Goal: Task Accomplishment & Management: Use online tool/utility

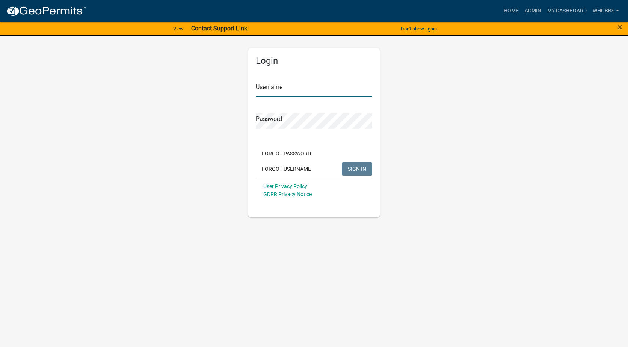
type input "whobbs"
click at [362, 169] on span "SIGN IN" at bounding box center [357, 169] width 18 height 6
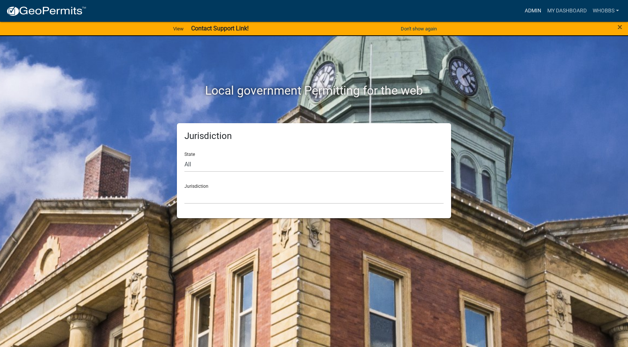
click at [534, 14] on link "Admin" at bounding box center [532, 11] width 23 height 14
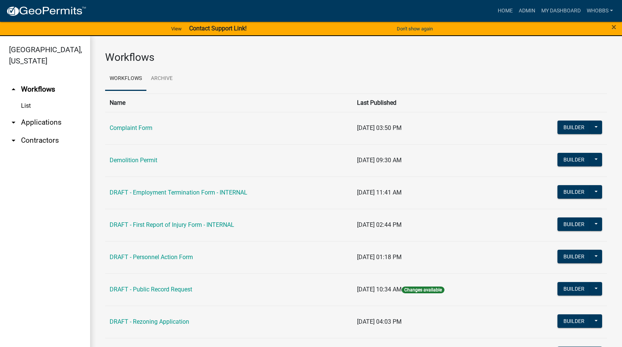
click at [52, 124] on link "arrow_drop_down Applications" at bounding box center [45, 122] width 90 height 18
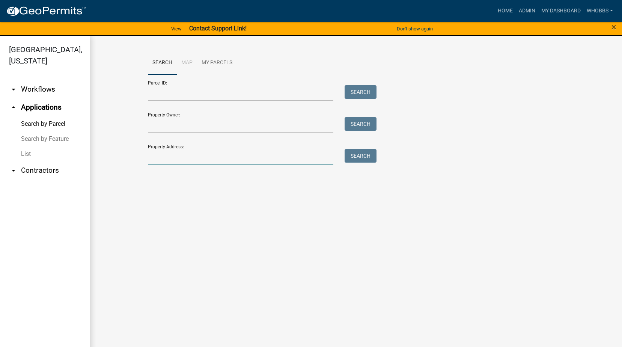
click at [182, 160] on input "Property Address:" at bounding box center [241, 156] width 186 height 15
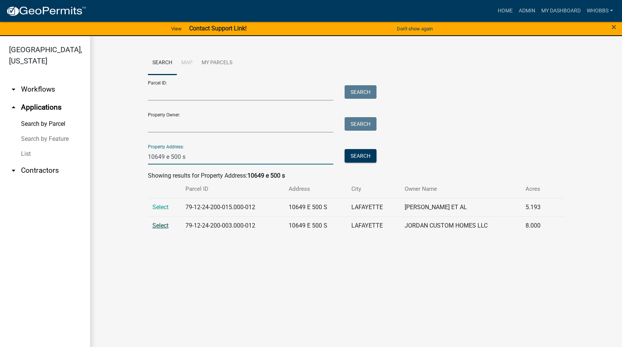
type input "10649 e 500 s"
click at [162, 224] on span "Select" at bounding box center [160, 225] width 16 height 7
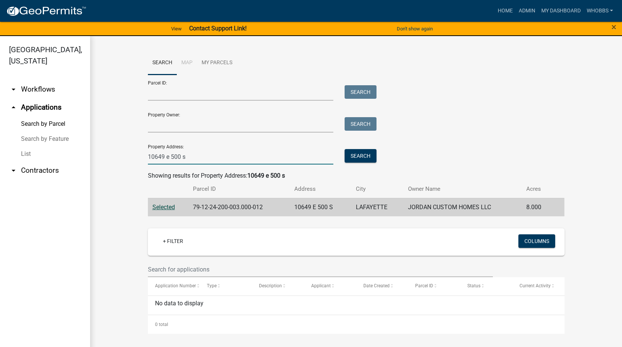
click at [211, 153] on input "10649 e 500 s" at bounding box center [241, 156] width 186 height 15
click at [350, 155] on button "Search" at bounding box center [361, 156] width 32 height 14
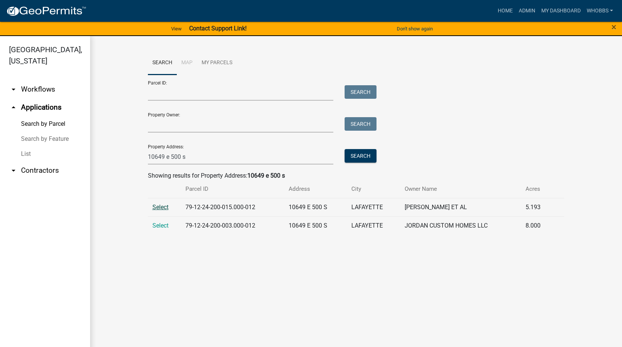
click at [159, 208] on span "Select" at bounding box center [160, 206] width 16 height 7
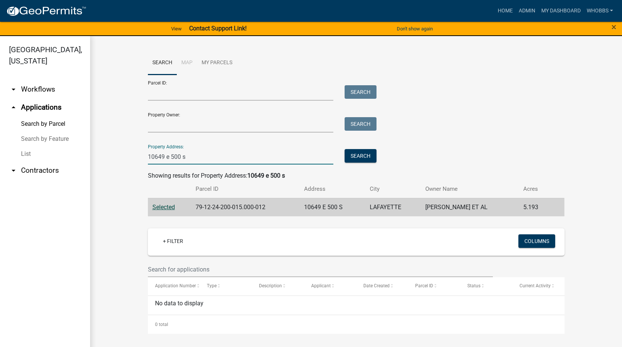
drag, startPoint x: 165, startPoint y: 158, endPoint x: 74, endPoint y: 158, distance: 91.2
click at [75, 158] on div "[GEOGRAPHIC_DATA], [US_STATE] arrow_drop_down Workflows List arrow_drop_up Appl…" at bounding box center [311, 196] width 622 height 320
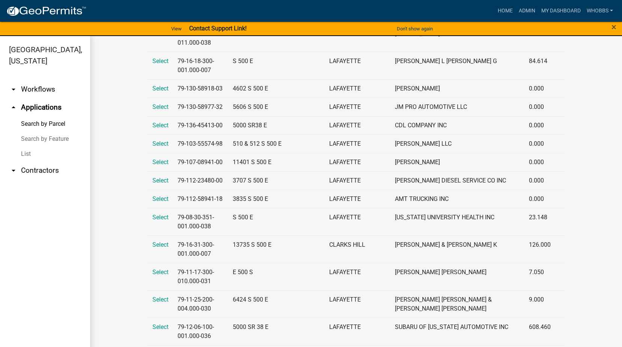
scroll to position [939, 0]
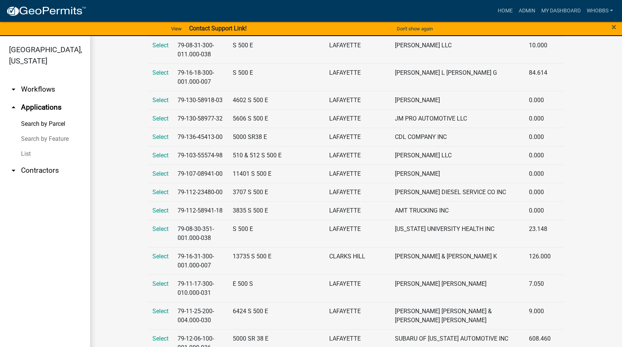
type input "e 500 s-"
